Goal: Transaction & Acquisition: Purchase product/service

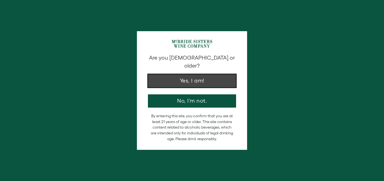
click at [179, 79] on button "Yes, I am!" at bounding box center [192, 80] width 88 height 13
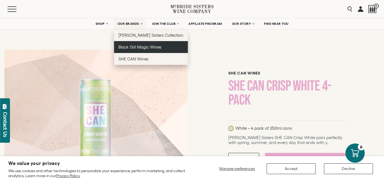
click at [129, 48] on span "Black Girl Magic Wines" at bounding box center [139, 47] width 43 height 5
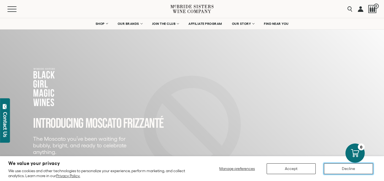
click at [337, 168] on button "Decline" at bounding box center [348, 168] width 49 height 11
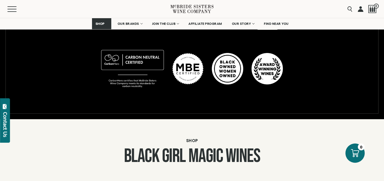
scroll to position [336, 0]
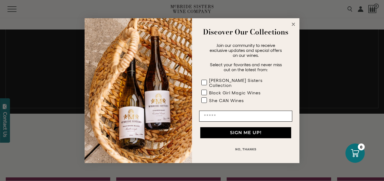
click at [294, 27] on circle "Close dialog" at bounding box center [293, 24] width 6 height 6
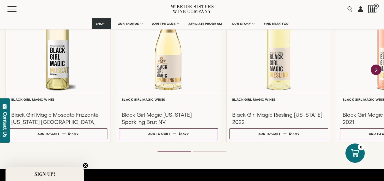
scroll to position [525, 0]
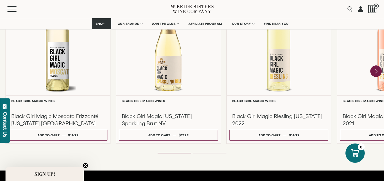
click at [376, 71] on icon "Next" at bounding box center [376, 71] width 2 height 4
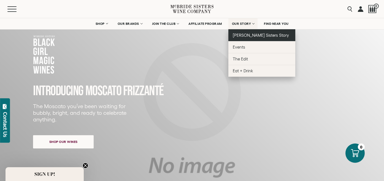
scroll to position [0, 0]
